Goal: Information Seeking & Learning: Learn about a topic

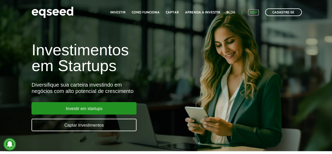
click at [255, 12] on link "Login" at bounding box center [254, 12] width 10 height 3
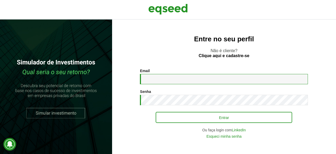
type input "**********"
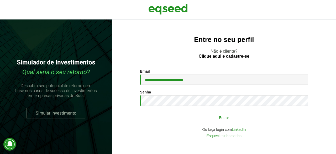
click at [217, 121] on button "Entrar" at bounding box center [224, 117] width 137 height 10
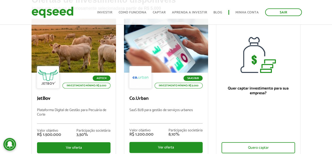
scroll to position [53, 0]
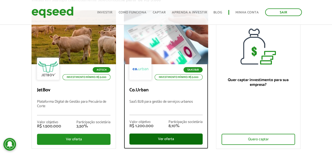
click at [165, 138] on div "Ver oferta" at bounding box center [165, 138] width 73 height 11
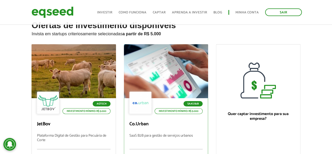
scroll to position [26, 0]
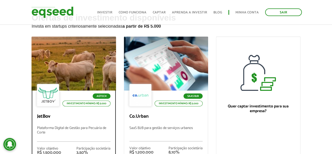
click at [81, 74] on div at bounding box center [73, 63] width 101 height 65
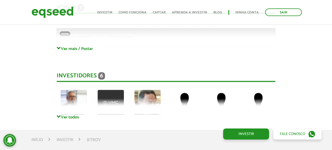
scroll to position [1399, 0]
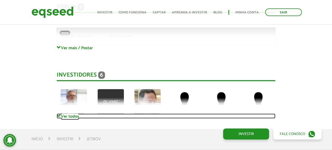
click at [71, 113] on link "Ver todos" at bounding box center [166, 115] width 219 height 5
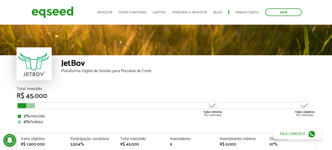
scroll to position [26, 0]
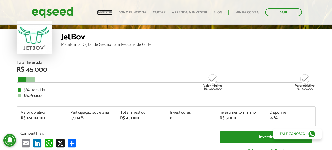
click at [106, 13] on link "Investir" at bounding box center [104, 12] width 15 height 3
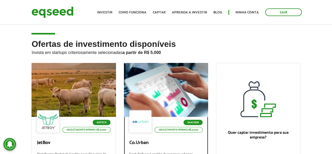
click at [155, 90] on div at bounding box center [166, 90] width 84 height 54
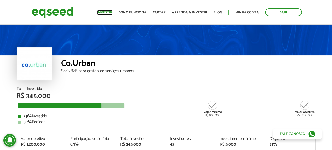
click at [105, 13] on link "Investir" at bounding box center [104, 12] width 15 height 3
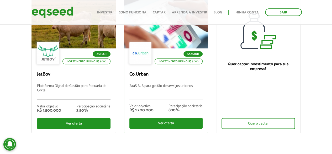
scroll to position [79, 0]
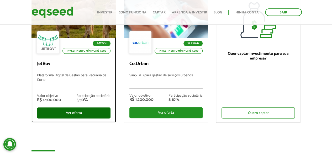
click at [80, 112] on div "Ver oferta" at bounding box center [73, 112] width 73 height 11
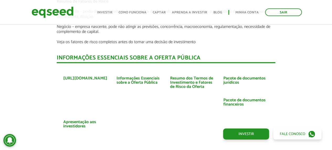
scroll to position [1182, 0]
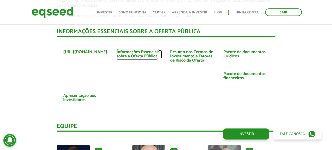
click at [148, 50] on link "Informações Essenciais sobre a Oferta Pública" at bounding box center [139, 54] width 45 height 8
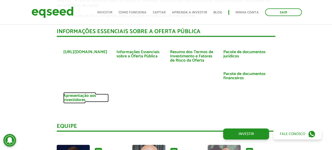
click at [84, 93] on link "Apresentação aos investidores" at bounding box center [85, 97] width 45 height 8
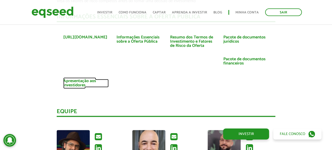
scroll to position [1129, 0]
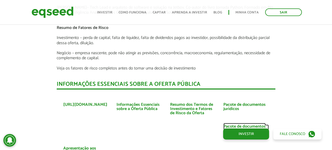
click at [226, 124] on link "Pacote de documentos financeiros" at bounding box center [245, 128] width 45 height 8
click at [281, 12] on link "Sair" at bounding box center [283, 12] width 37 height 8
